Goal: Information Seeking & Learning: Learn about a topic

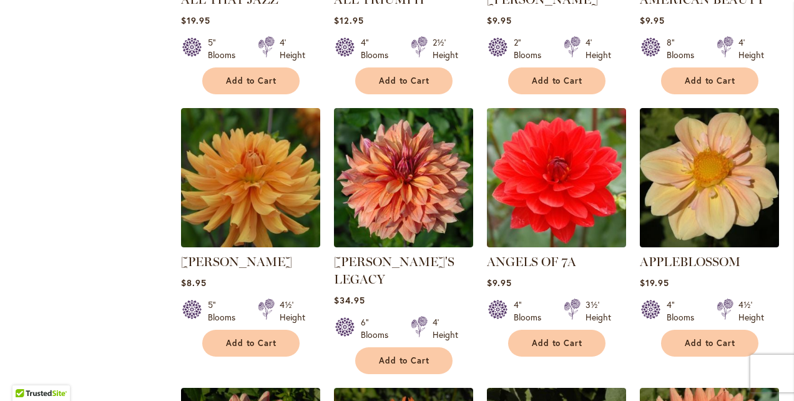
scroll to position [1052, 0]
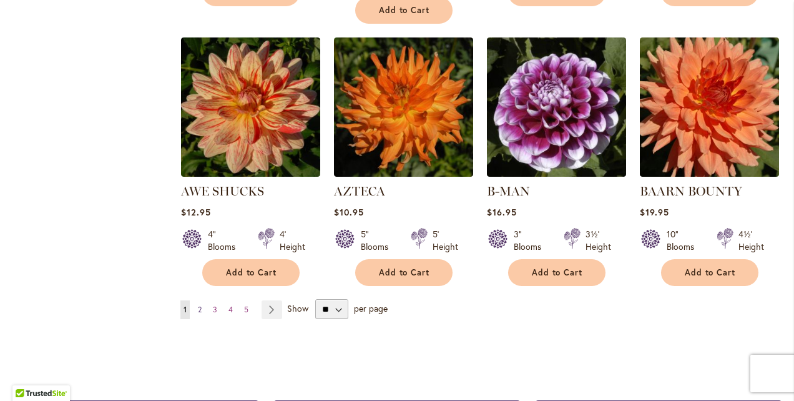
click at [198, 305] on span "2" at bounding box center [200, 309] width 4 height 9
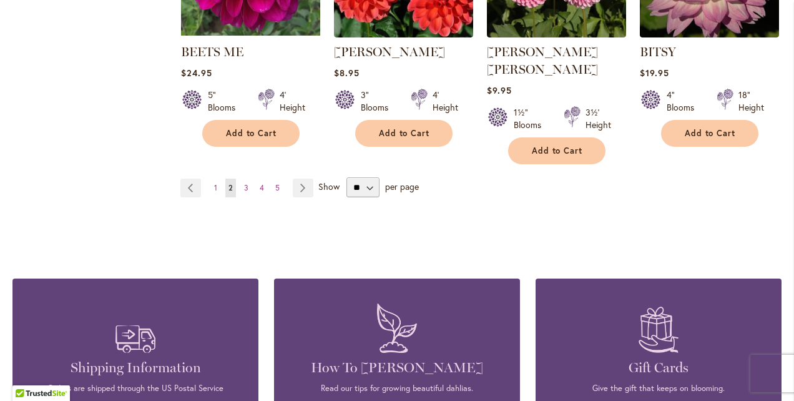
scroll to position [1199, 0]
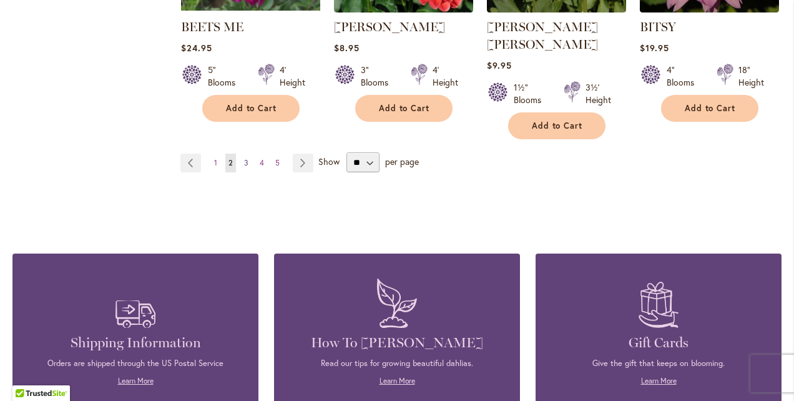
click at [244, 158] on span "3" at bounding box center [246, 162] width 4 height 9
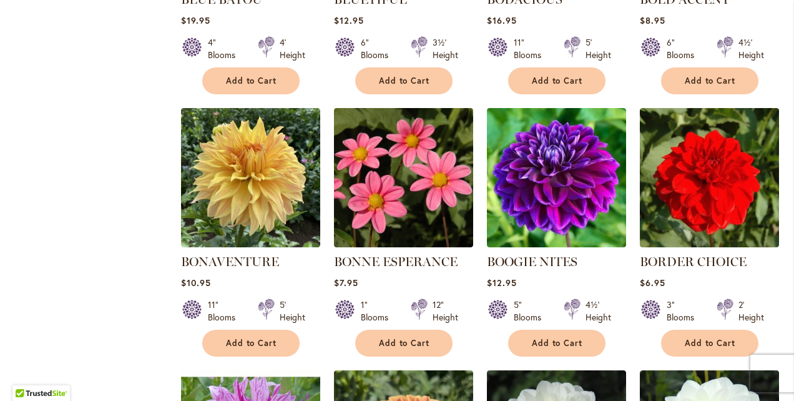
scroll to position [1052, 0]
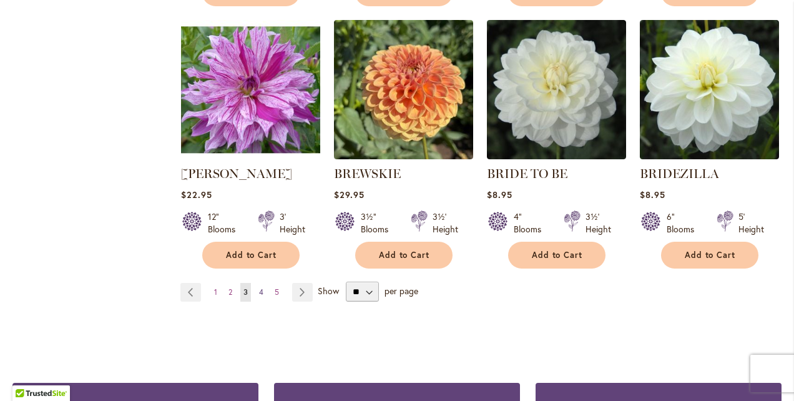
click at [259, 283] on link "Page 4" at bounding box center [261, 292] width 11 height 19
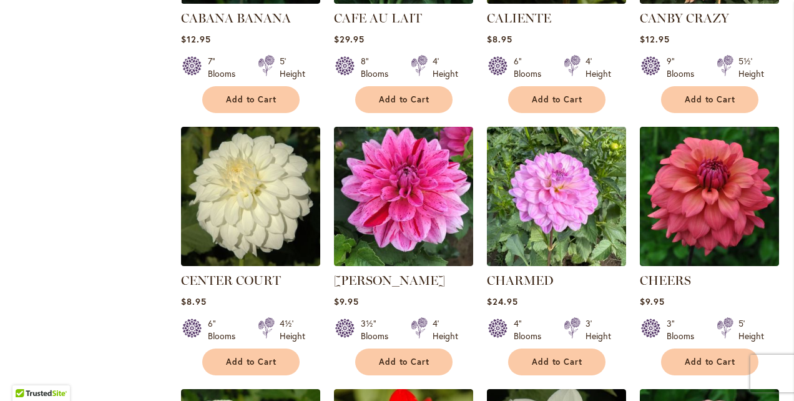
scroll to position [1051, 0]
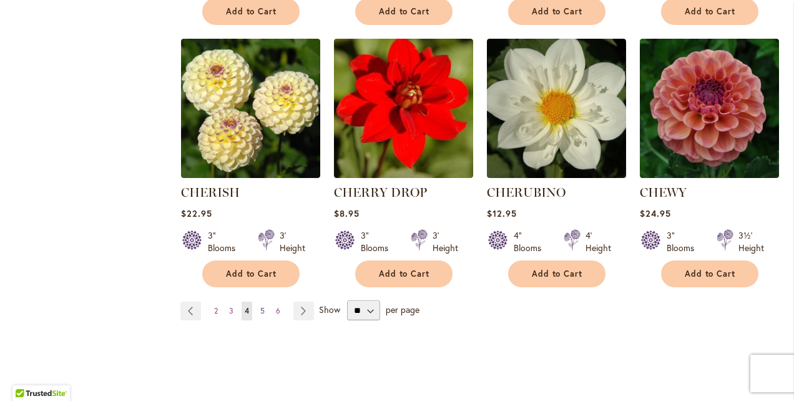
click at [260, 306] on span "5" at bounding box center [262, 310] width 4 height 9
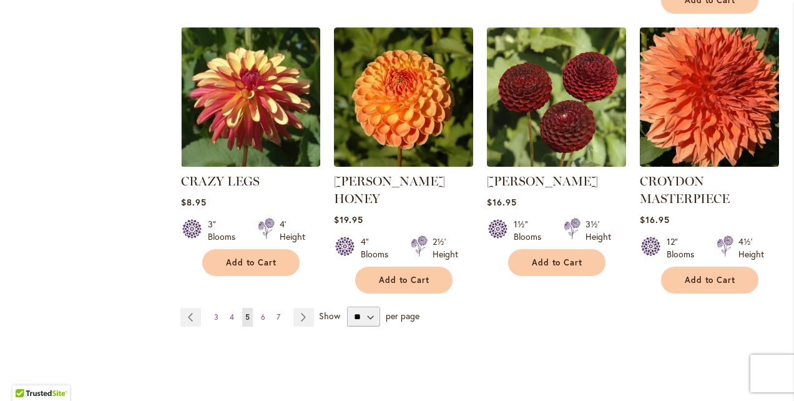
scroll to position [1099, 0]
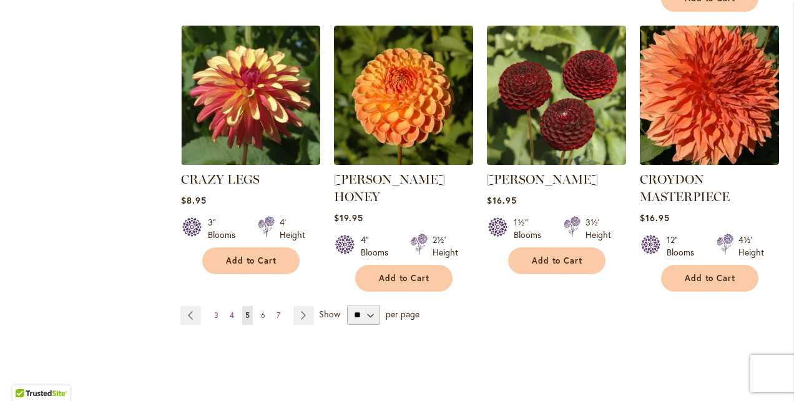
click at [262, 310] on span "6" at bounding box center [263, 314] width 4 height 9
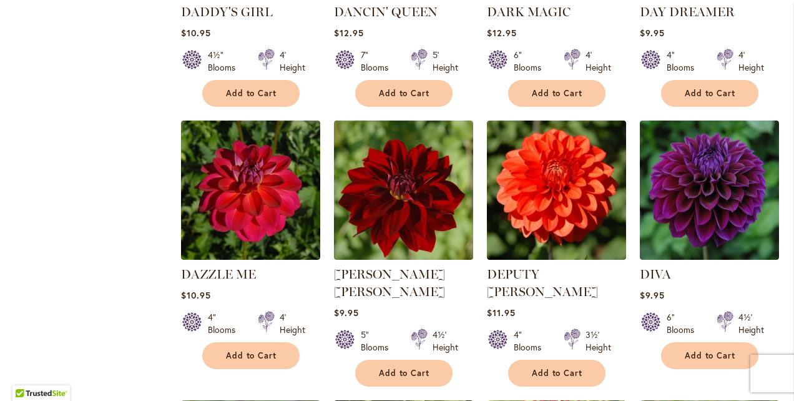
scroll to position [1052, 0]
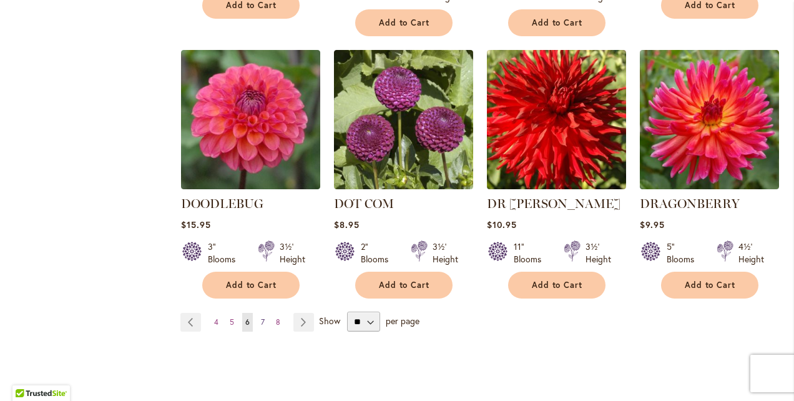
click at [261, 317] on span "7" at bounding box center [263, 321] width 4 height 9
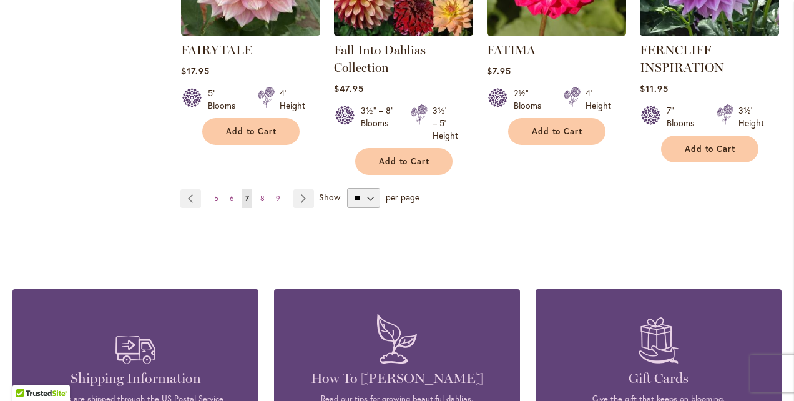
scroll to position [1199, 0]
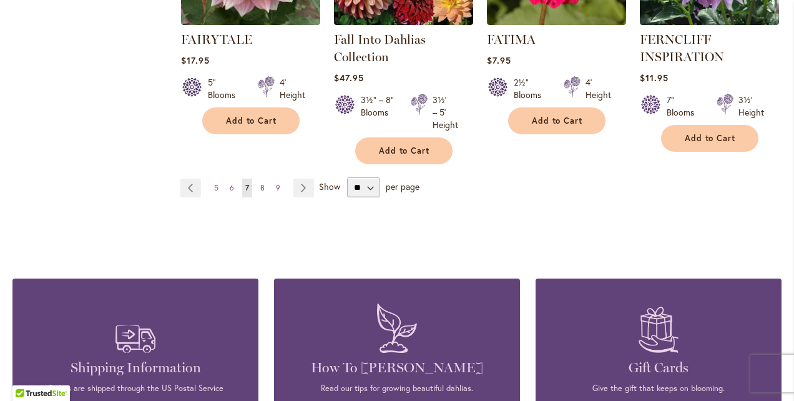
click at [263, 183] on span "8" at bounding box center [262, 187] width 4 height 9
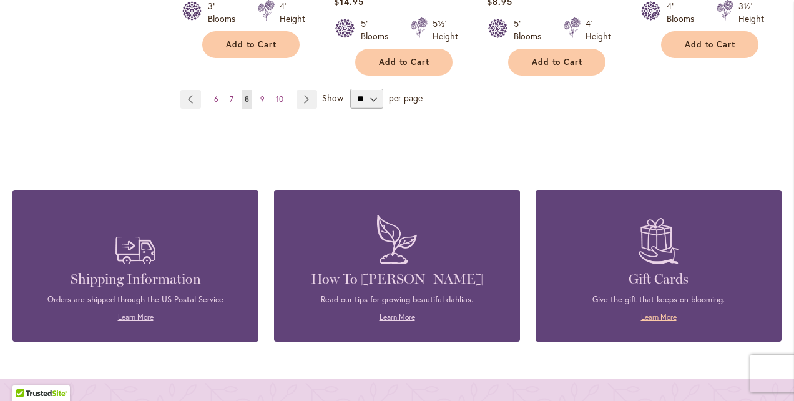
scroll to position [1299, 0]
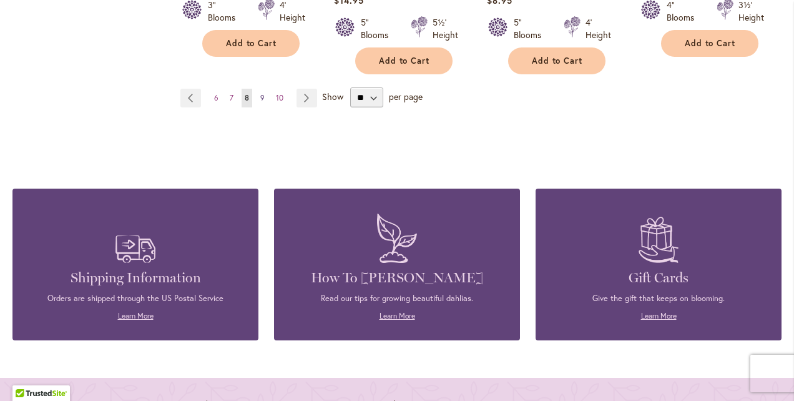
click at [260, 93] on span "9" at bounding box center [262, 97] width 4 height 9
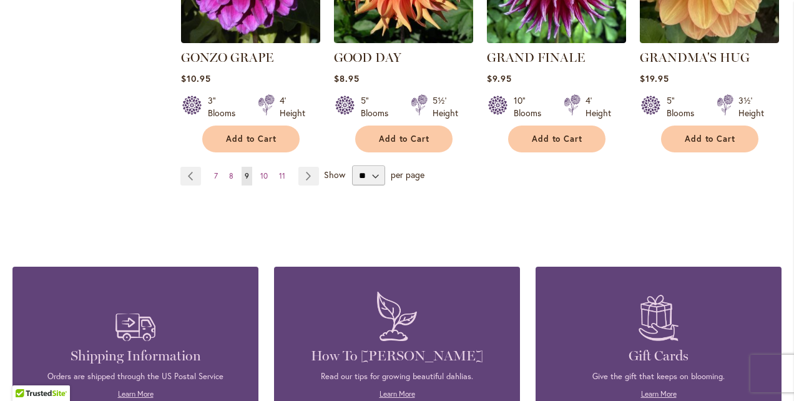
scroll to position [1274, 0]
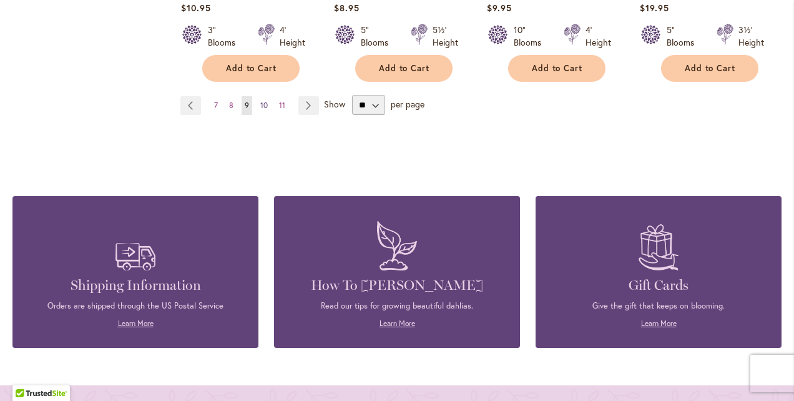
click at [264, 101] on span "10" at bounding box center [263, 105] width 7 height 9
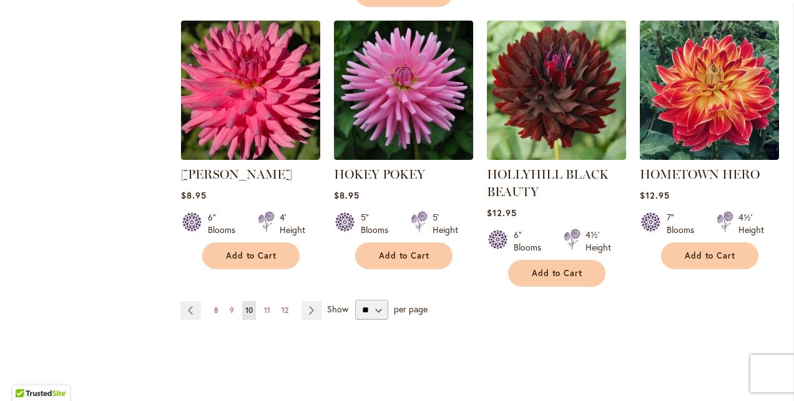
scroll to position [1124, 0]
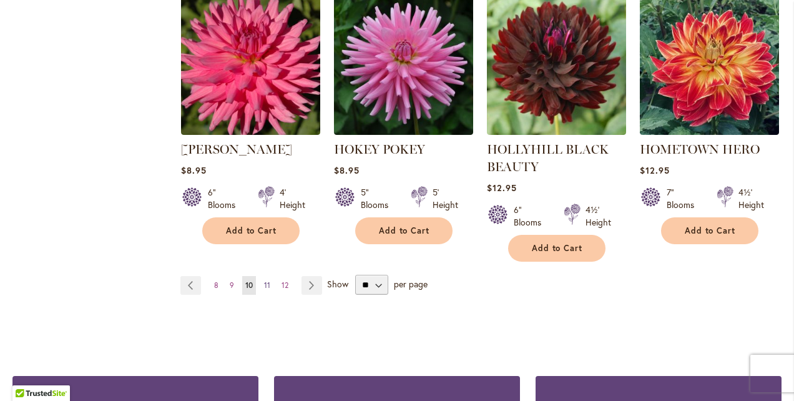
click at [264, 280] on span "11" at bounding box center [267, 284] width 6 height 9
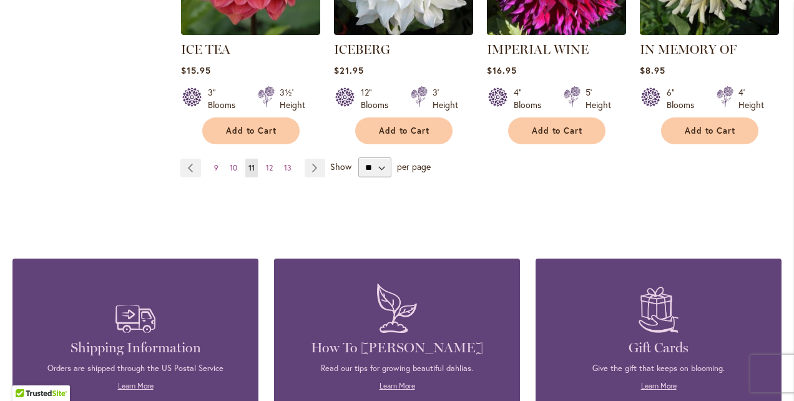
scroll to position [1224, 0]
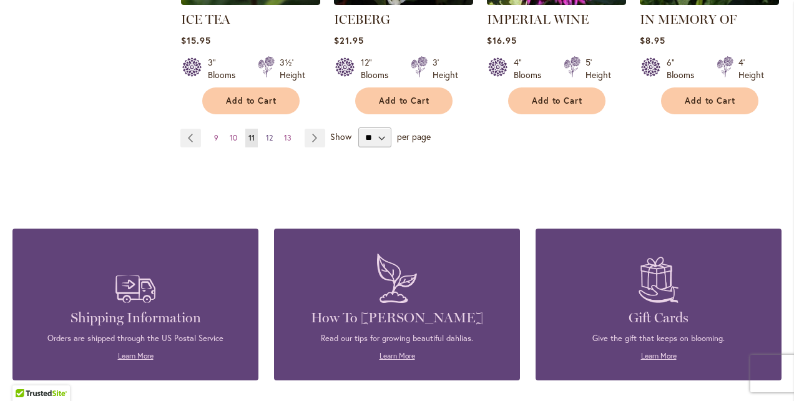
click at [270, 133] on span "12" at bounding box center [269, 137] width 7 height 9
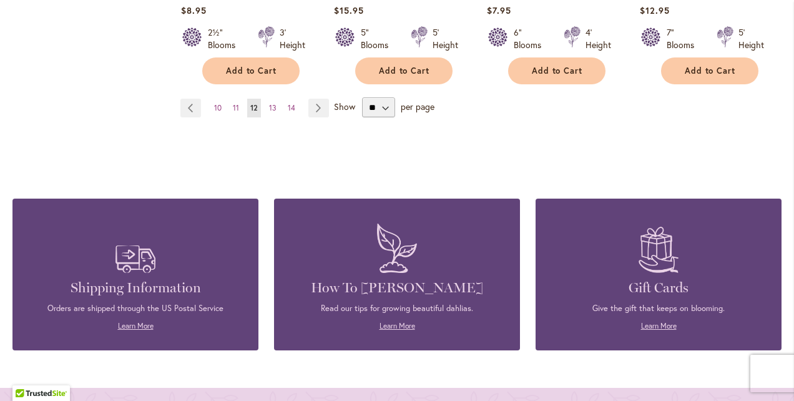
scroll to position [1274, 0]
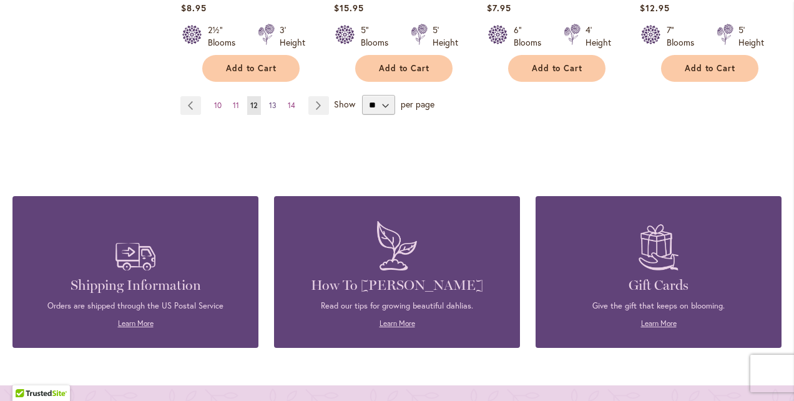
click at [272, 101] on span "13" at bounding box center [272, 105] width 7 height 9
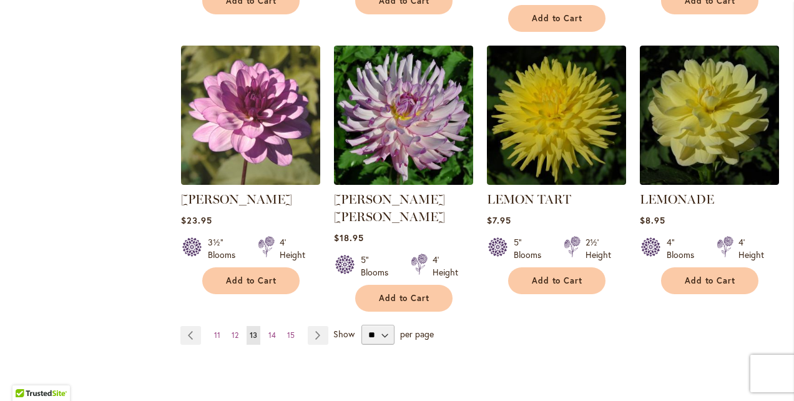
scroll to position [1049, 0]
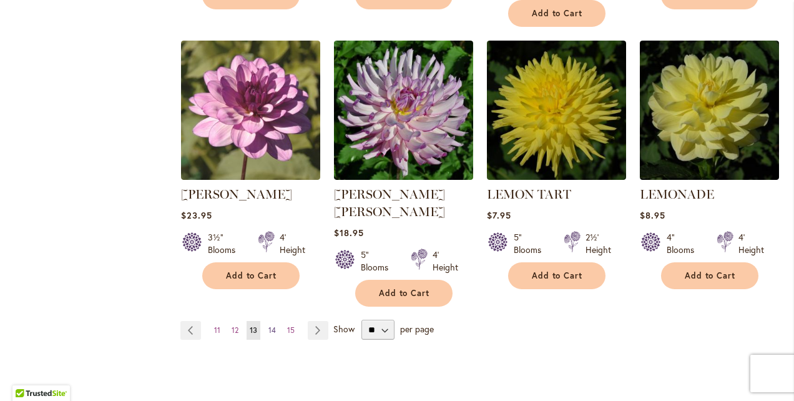
click at [270, 325] on span "14" at bounding box center [271, 329] width 7 height 9
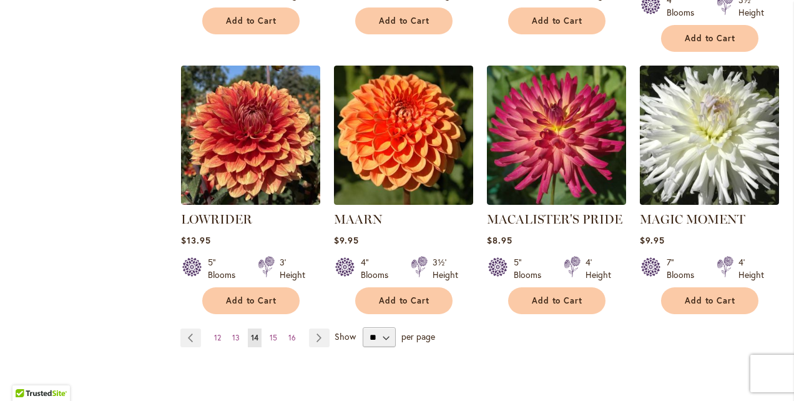
scroll to position [1049, 0]
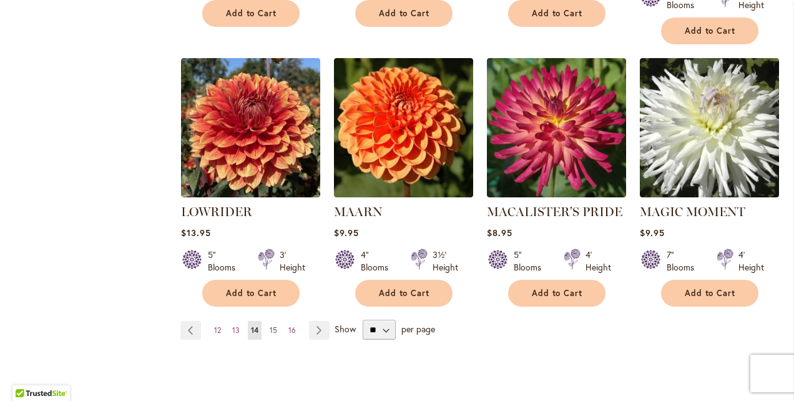
click at [270, 325] on span "15" at bounding box center [273, 329] width 7 height 9
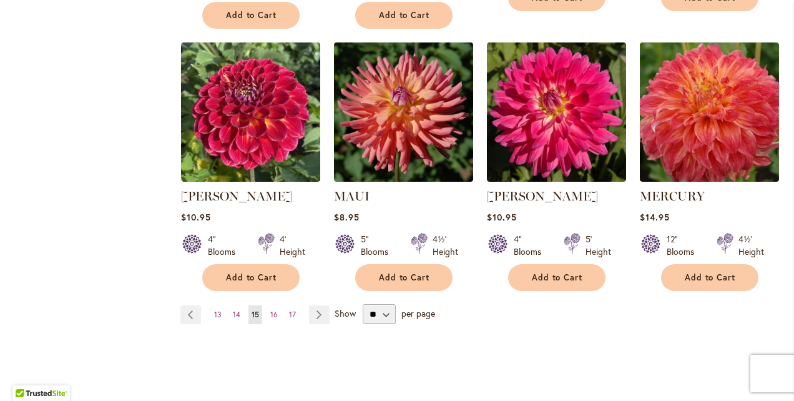
scroll to position [1074, 0]
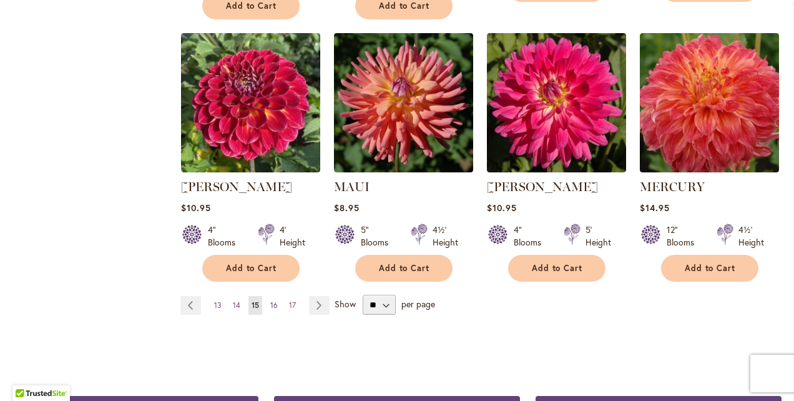
click at [270, 300] on span "16" at bounding box center [273, 304] width 7 height 9
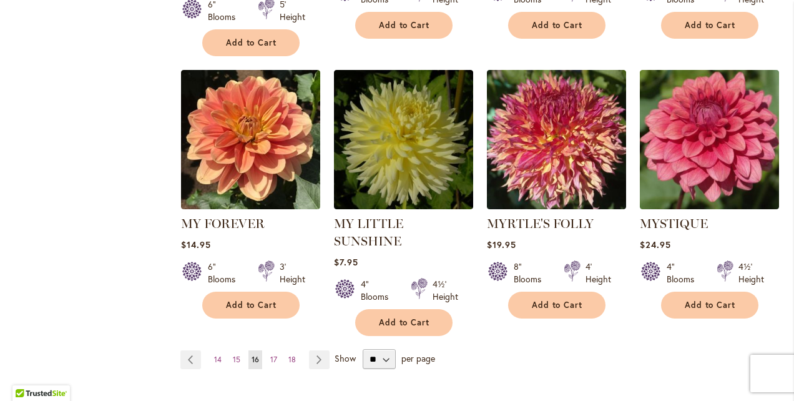
scroll to position [1049, 0]
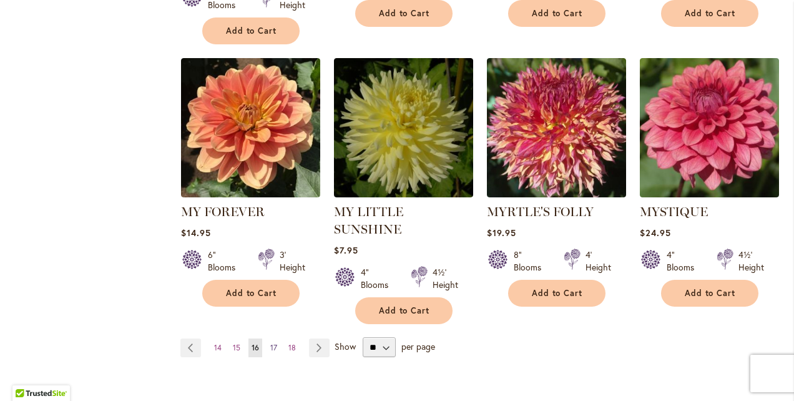
click at [272, 343] on span "17" at bounding box center [273, 347] width 7 height 9
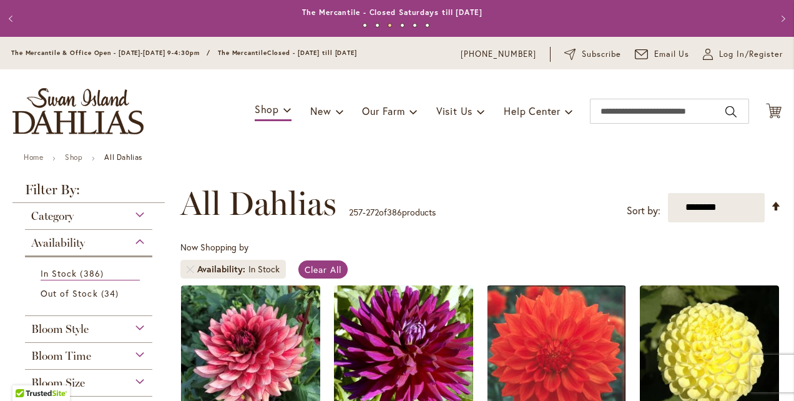
scroll to position [350, 0]
